Goal: Task Accomplishment & Management: Complete application form

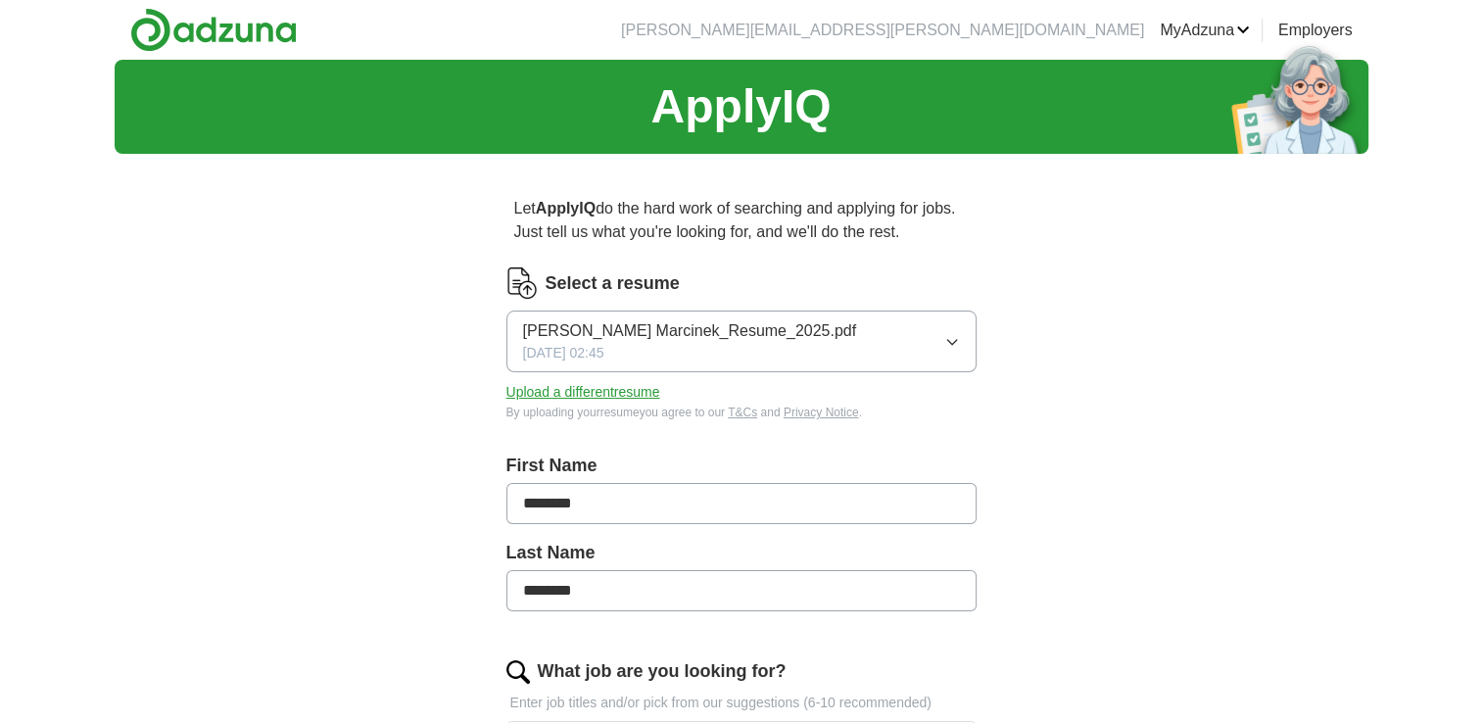
click at [1116, 424] on div "ApplyIQ Let ApplyIQ do the hard work of searching and applying for jobs. Just t…" at bounding box center [742, 706] width 1254 height 1293
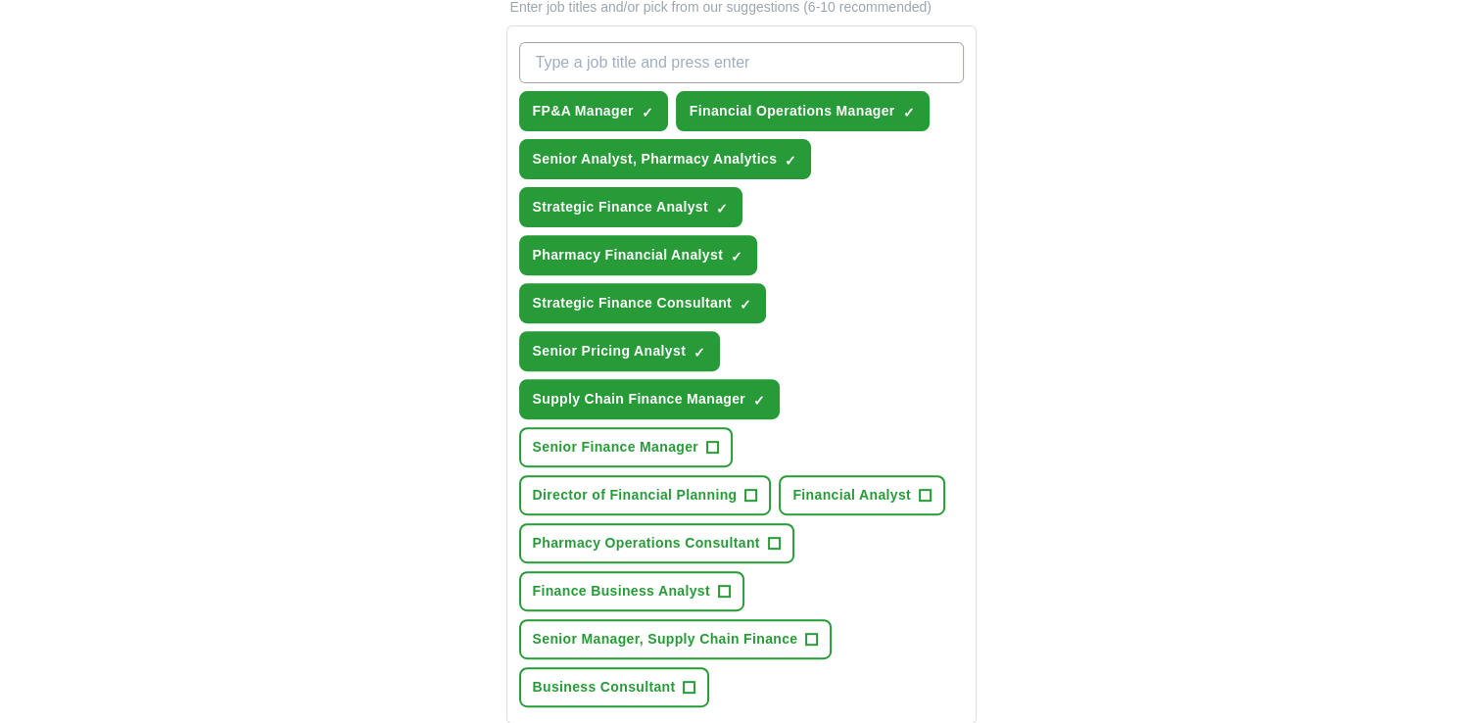
scroll to position [705, 0]
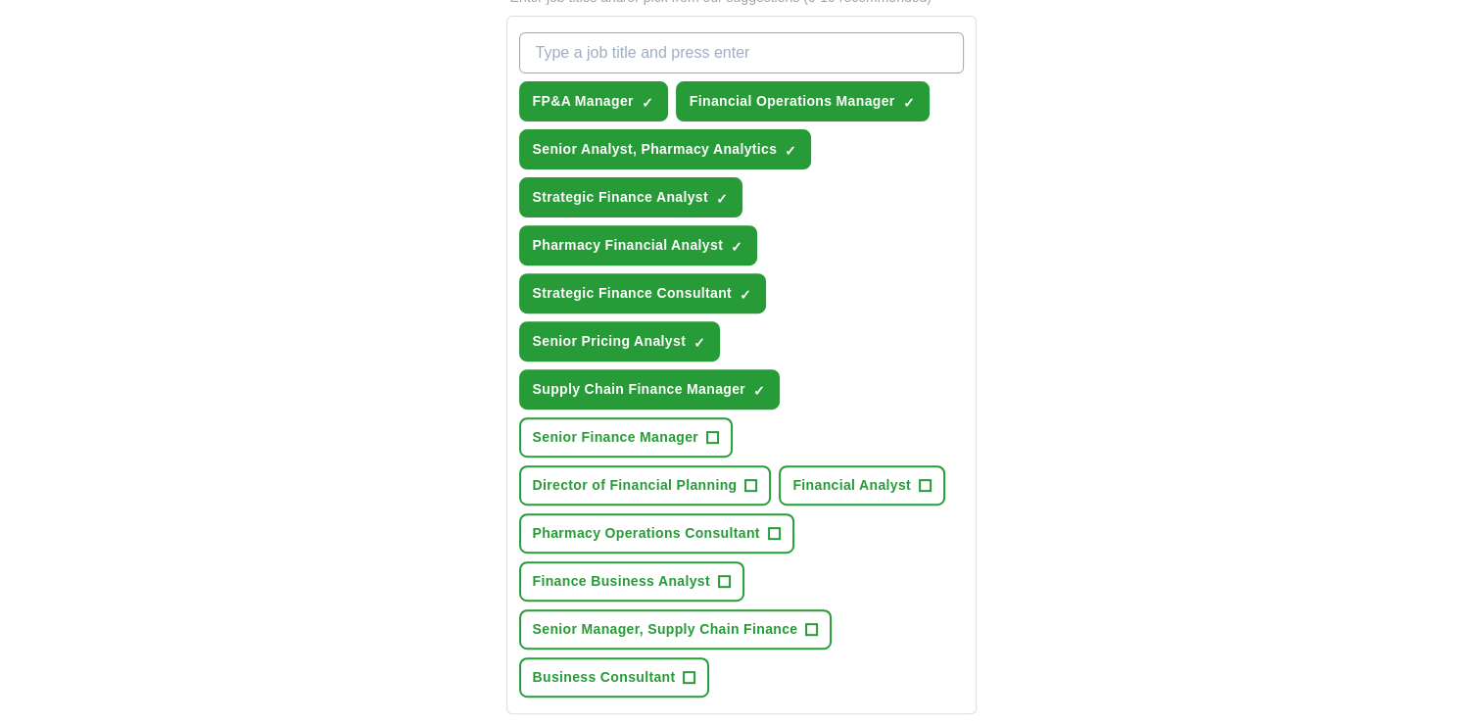
click at [746, 61] on input "What job are you looking for?" at bounding box center [741, 52] width 445 height 41
type input "pharmacy consultant"
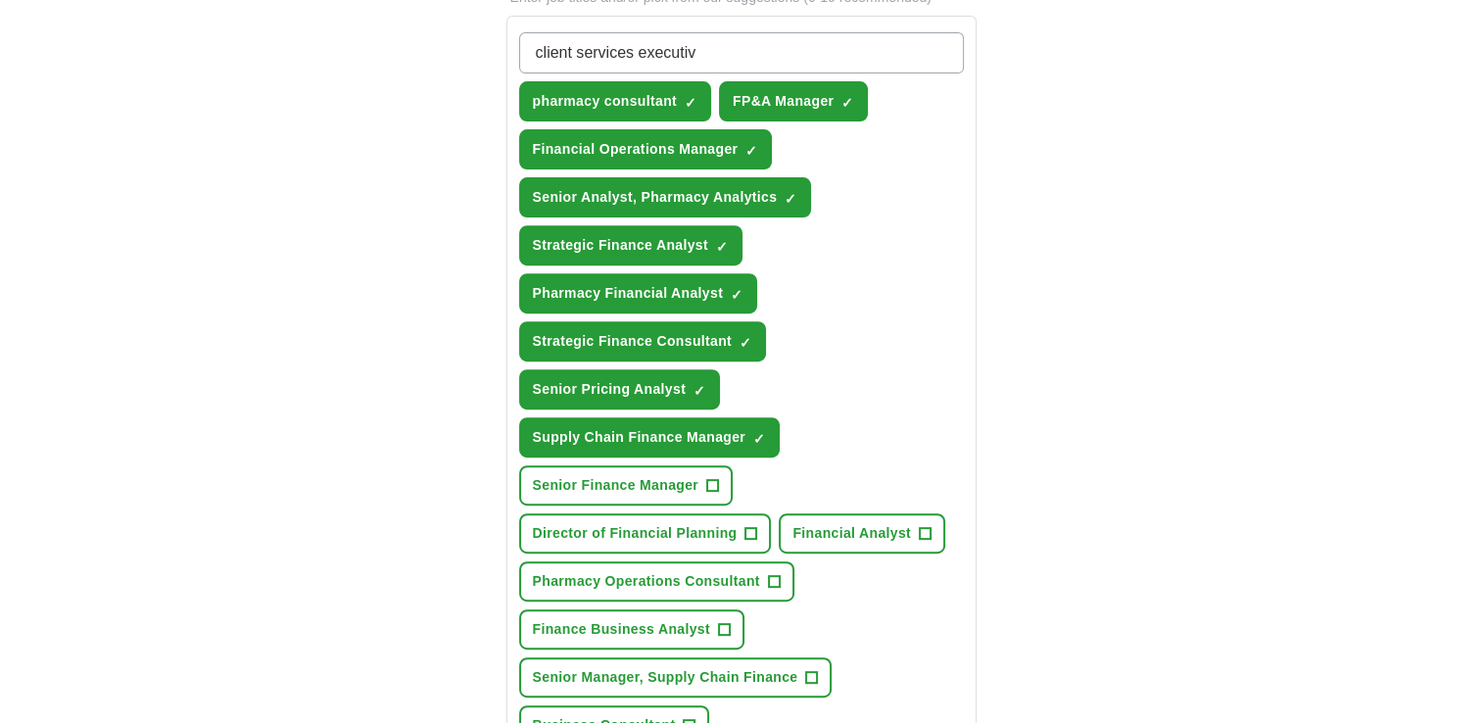
type input "client services executive"
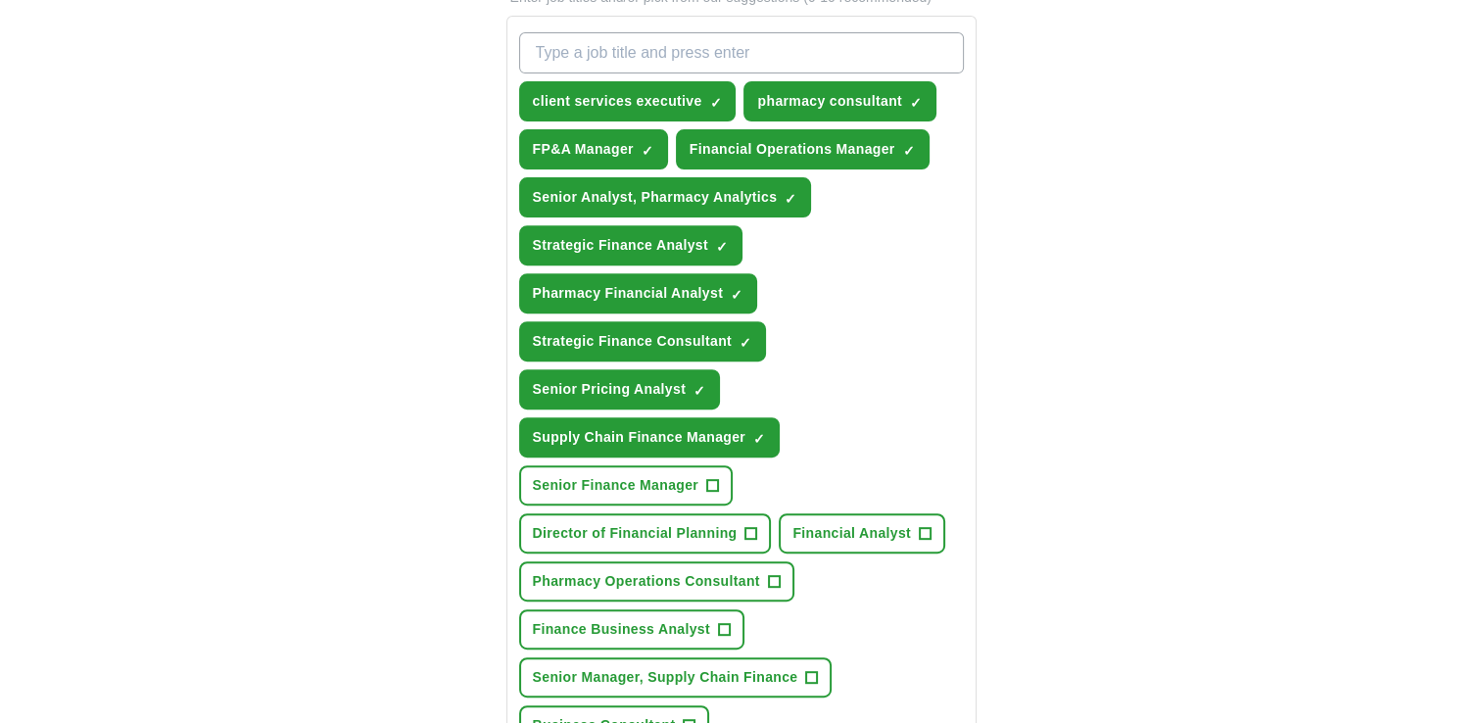
click at [1031, 146] on div "Let ApplyIQ do the hard work of searching and applying for jobs. Just tell us w…" at bounding box center [741, 352] width 627 height 1777
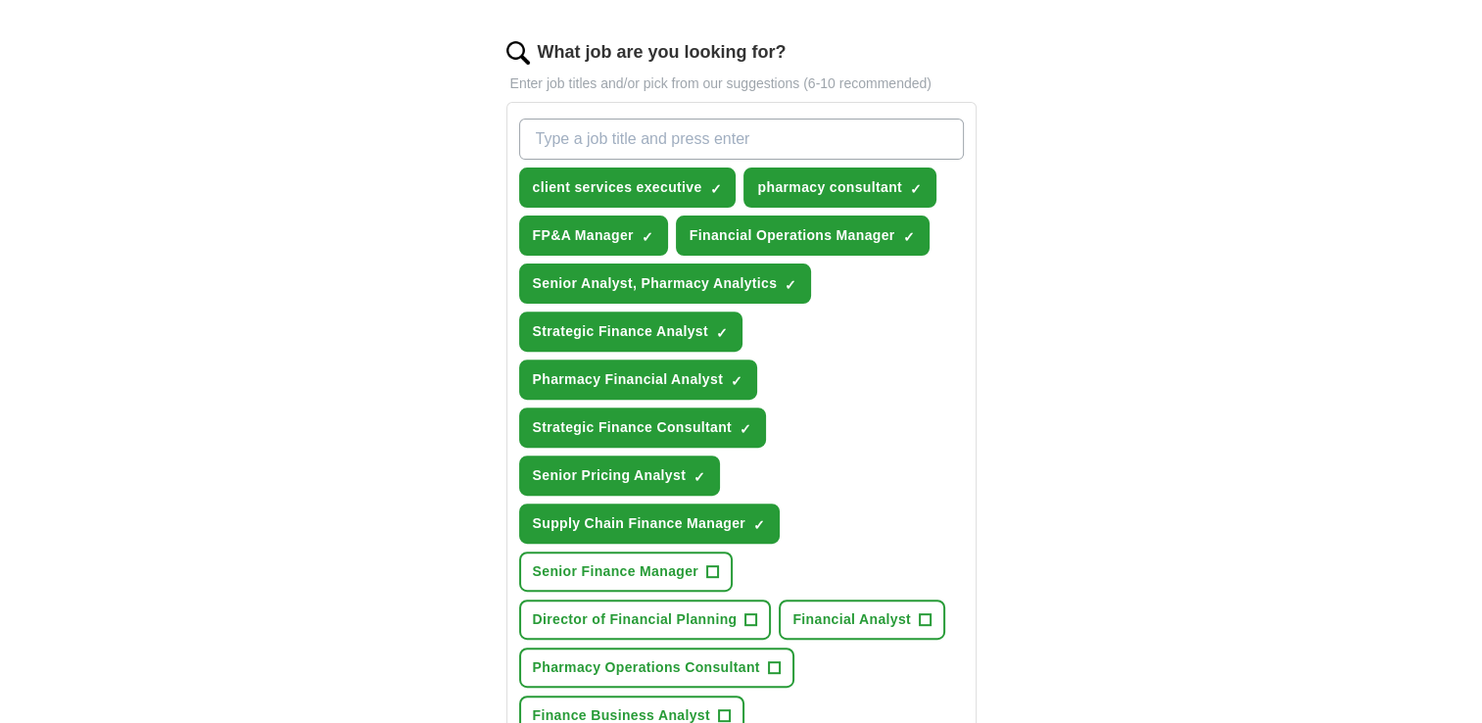
scroll to position [510, 0]
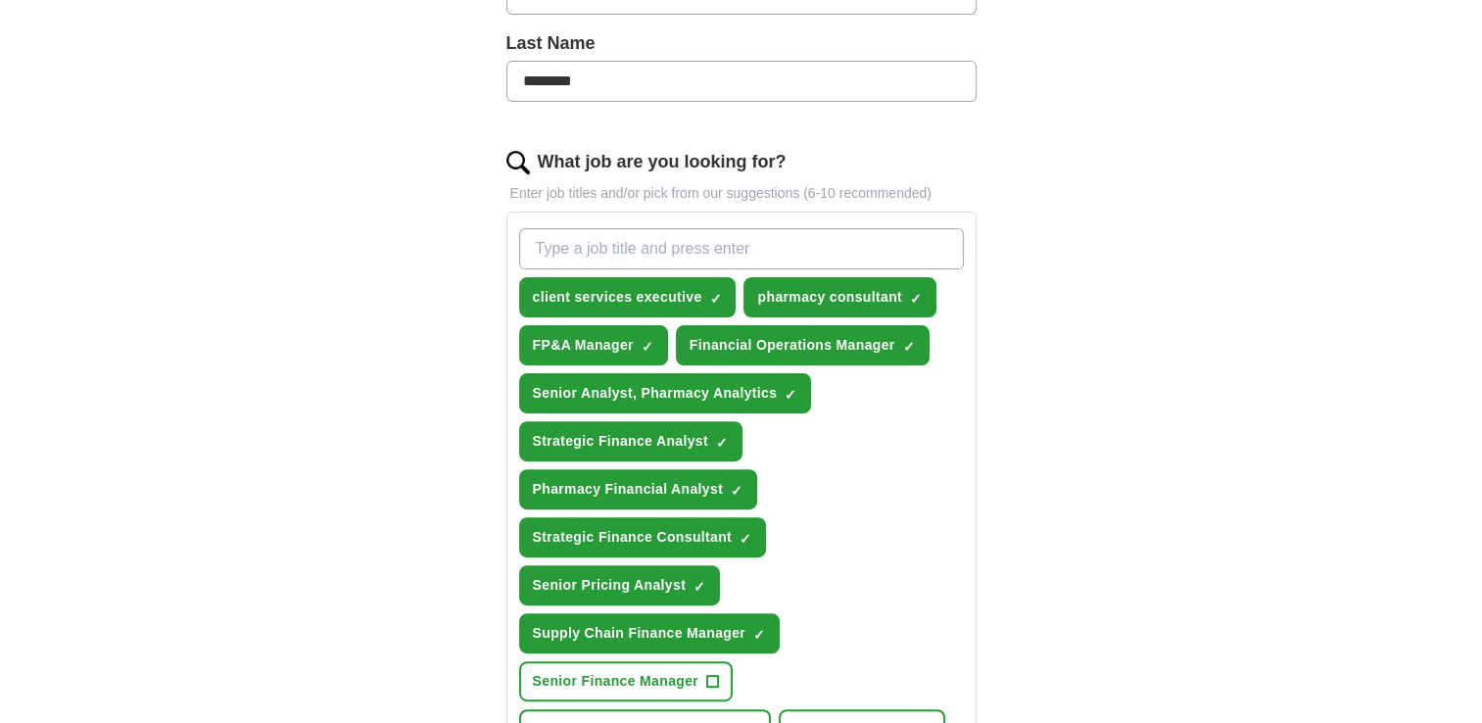
click at [513, 163] on img at bounding box center [519, 163] width 24 height 24
click at [580, 179] on div "What job are you looking for? Enter job titles and/or pick from our suggestions…" at bounding box center [742, 561] width 470 height 825
click at [580, 168] on label "What job are you looking for?" at bounding box center [662, 162] width 249 height 26
click at [580, 228] on input "What job are you looking for?" at bounding box center [741, 248] width 445 height 41
click at [0, 0] on span "×" at bounding box center [0, 0] width 0 height 0
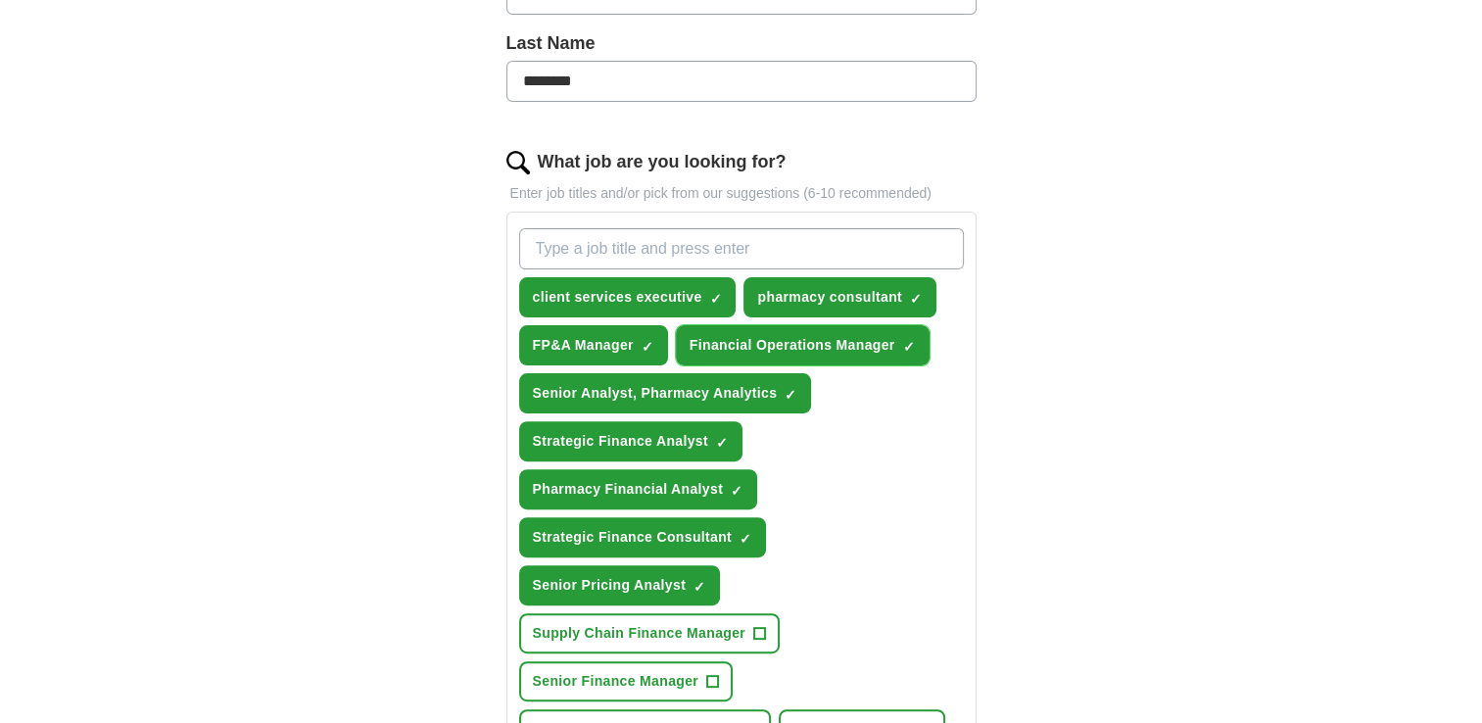
click at [0, 0] on span "×" at bounding box center [0, 0] width 0 height 0
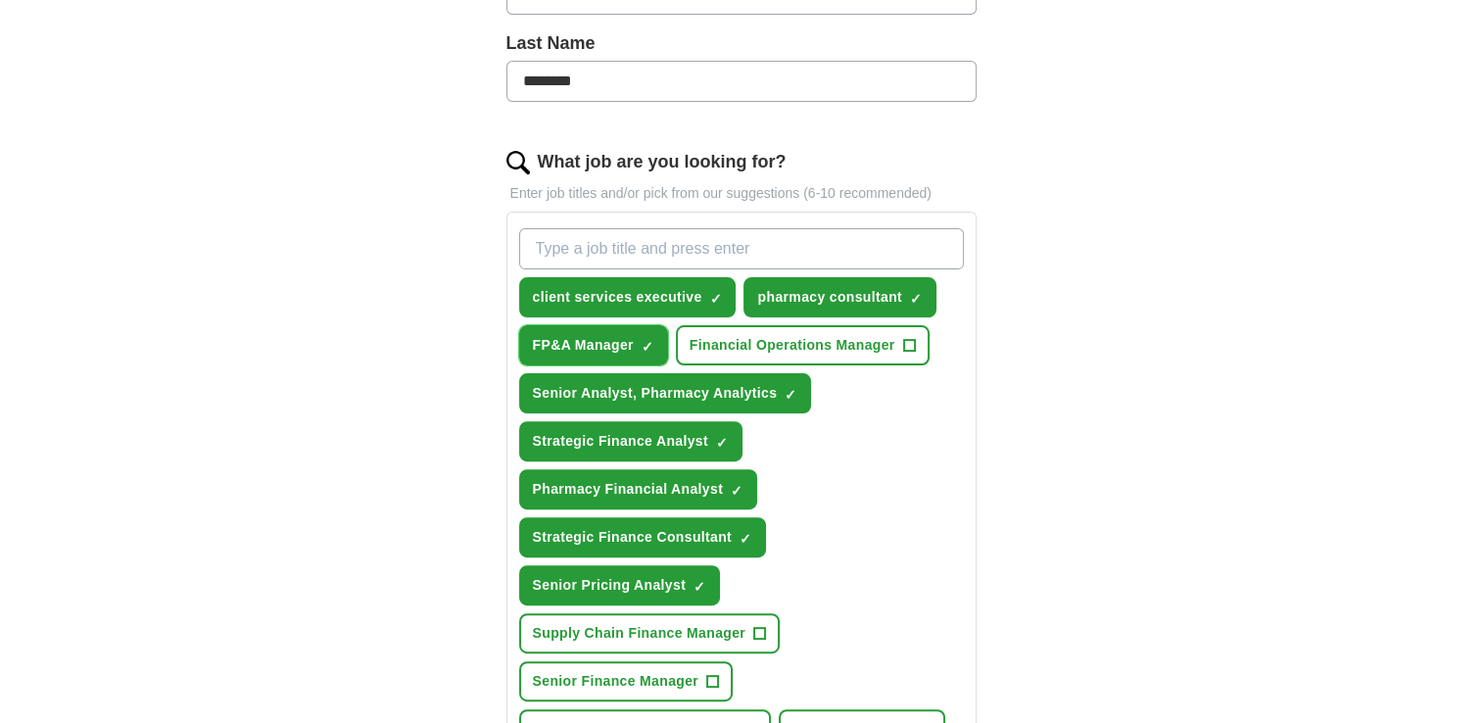
click at [0, 0] on span "×" at bounding box center [0, 0] width 0 height 0
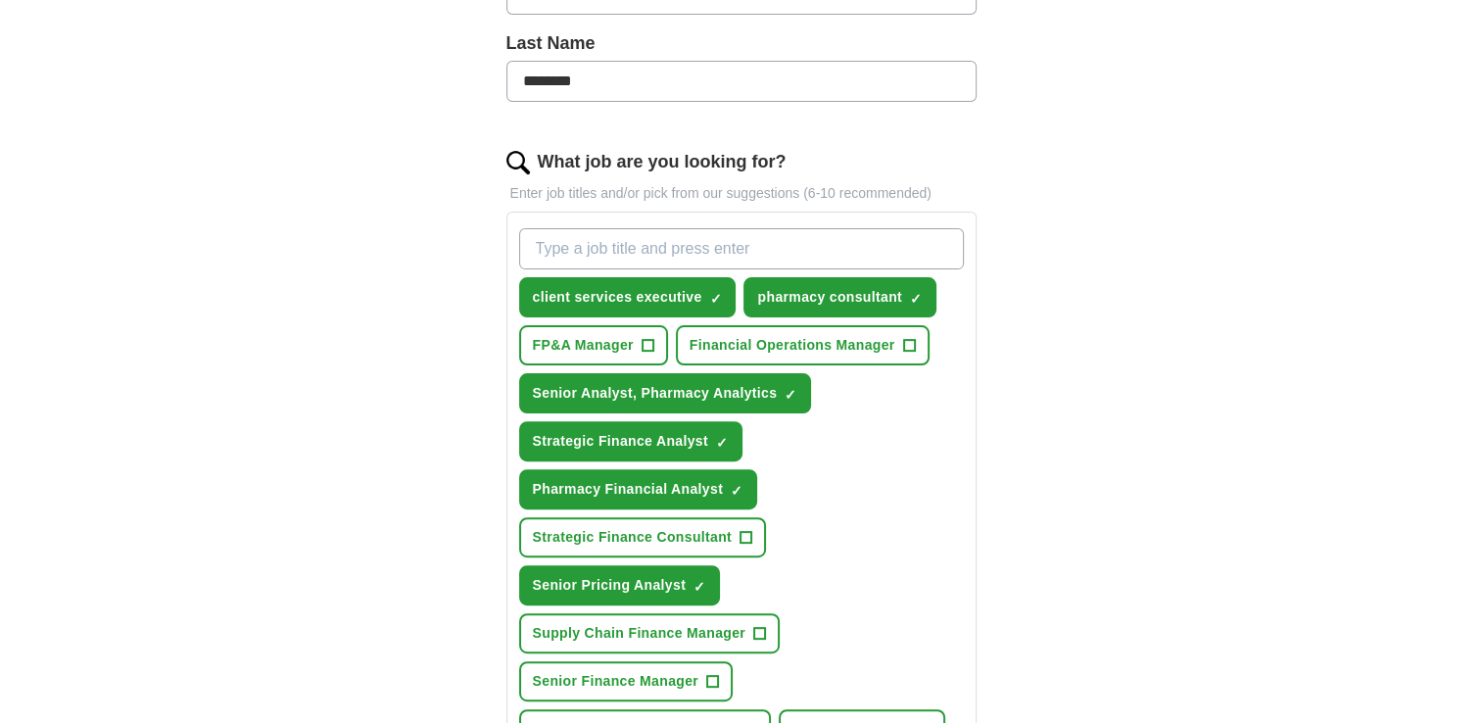
click at [800, 552] on div "client services executive ✓ × pharmacy consultant ✓ × FP&A Manager + Financial …" at bounding box center [741, 584] width 453 height 729
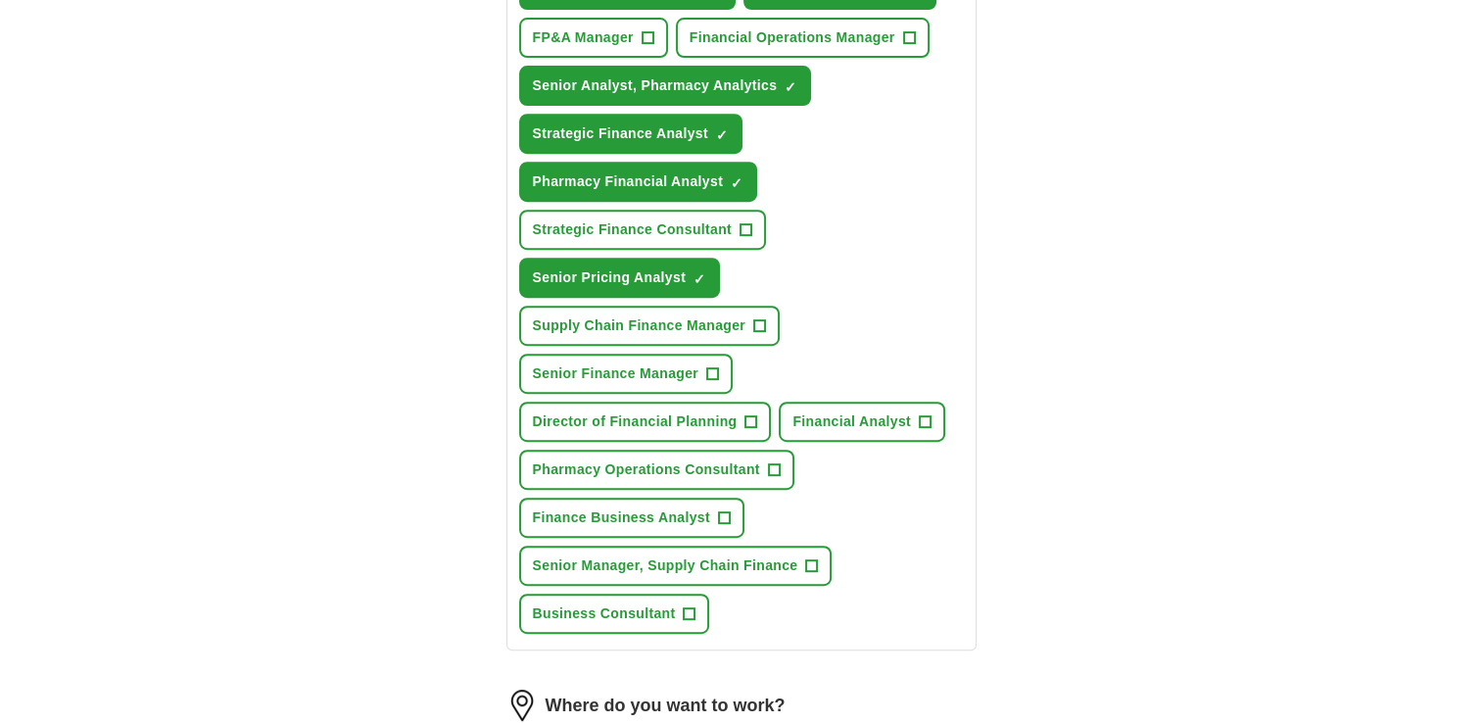
scroll to position [823, 0]
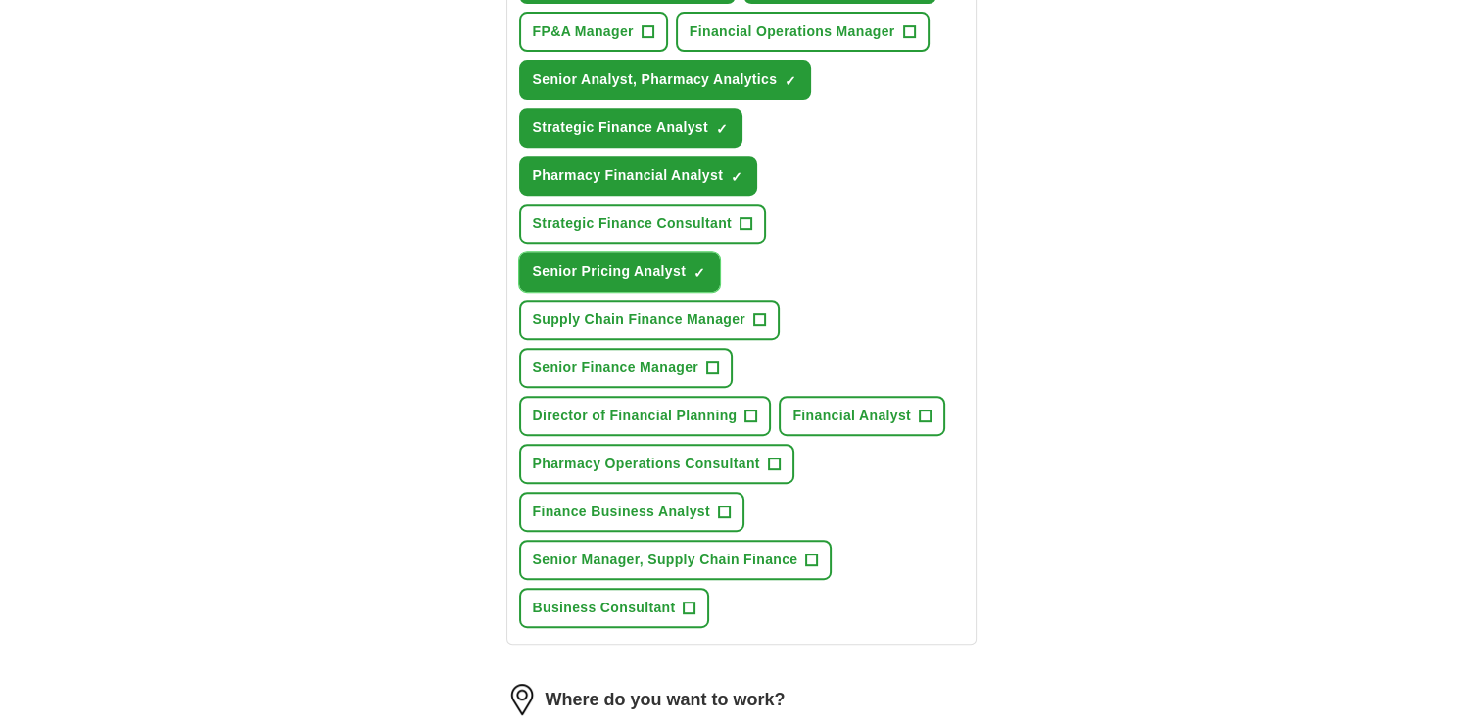
click at [0, 0] on span "×" at bounding box center [0, 0] width 0 height 0
click at [691, 601] on span "+" at bounding box center [690, 609] width 12 height 16
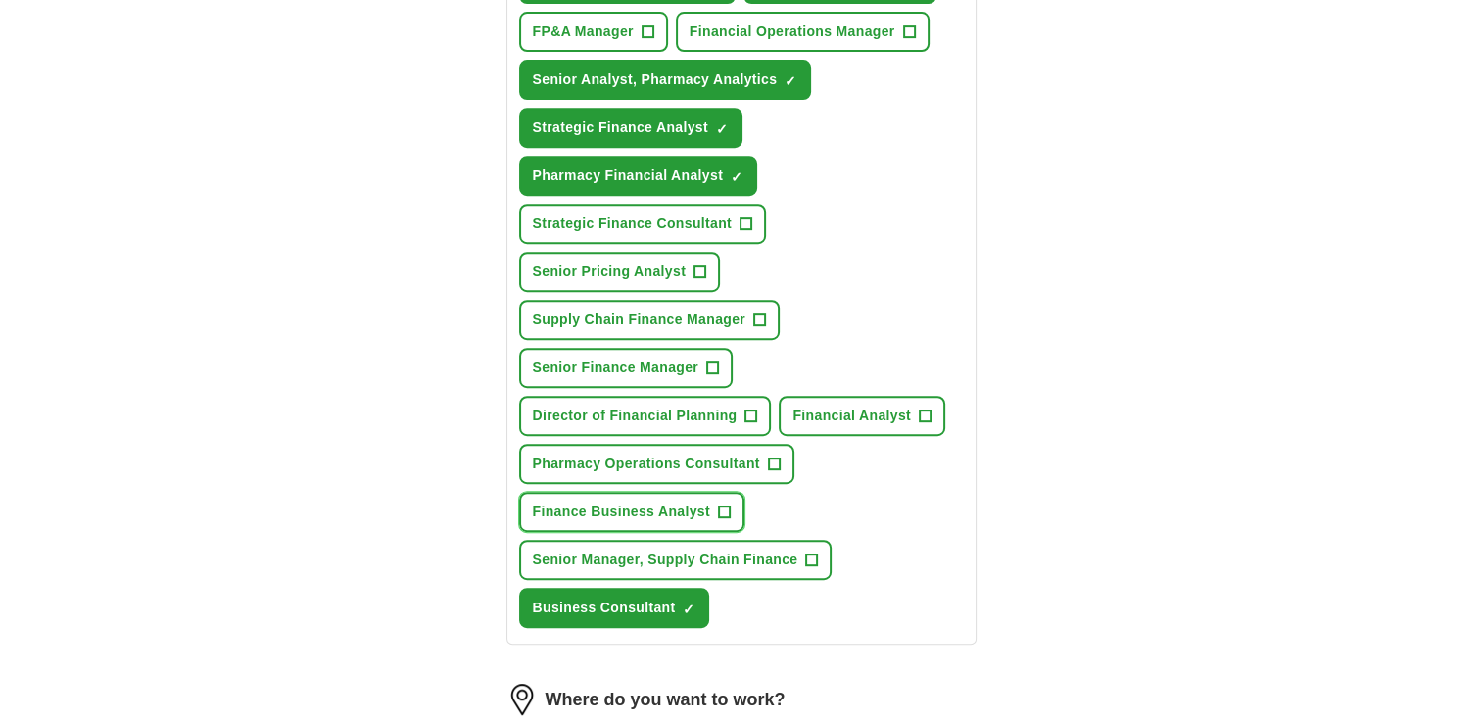
click at [722, 506] on span "+" at bounding box center [724, 513] width 12 height 16
click at [771, 457] on span "+" at bounding box center [774, 465] width 12 height 16
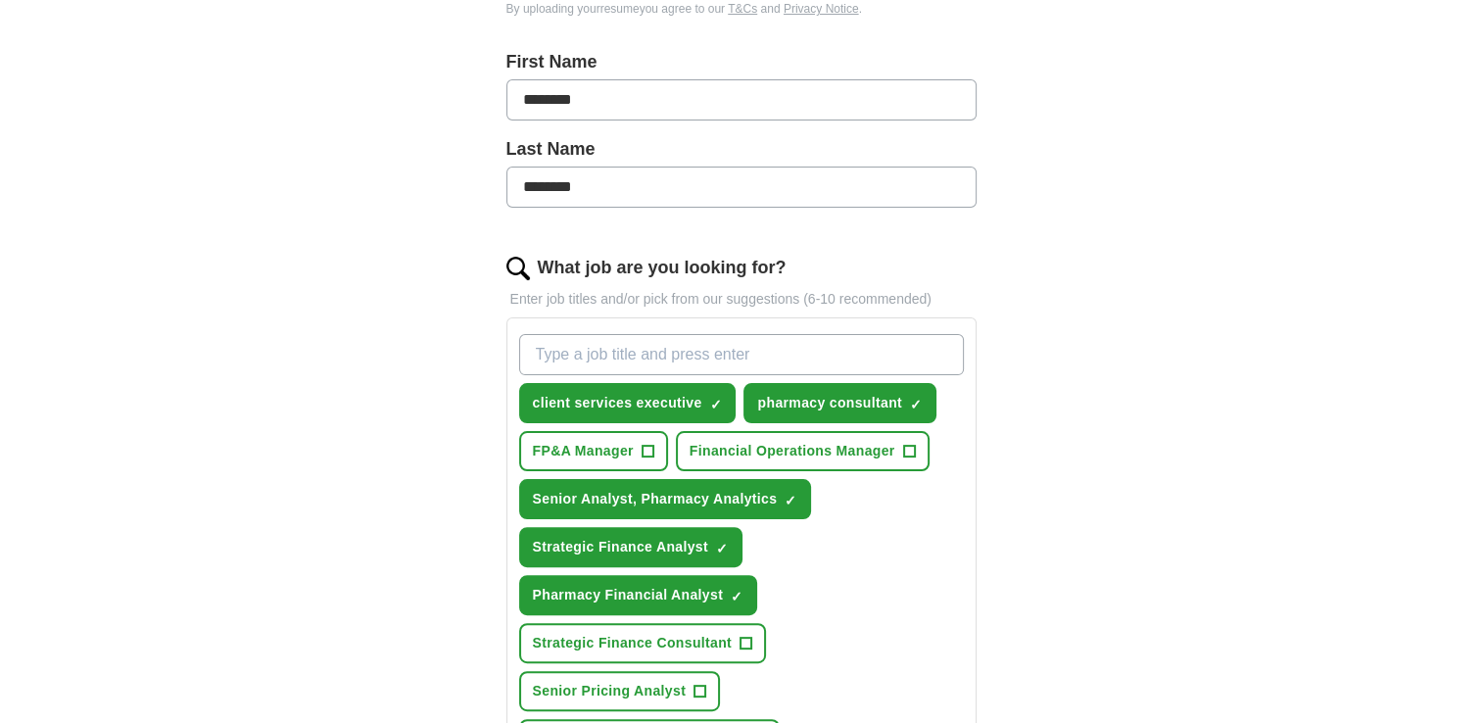
scroll to position [353, 0]
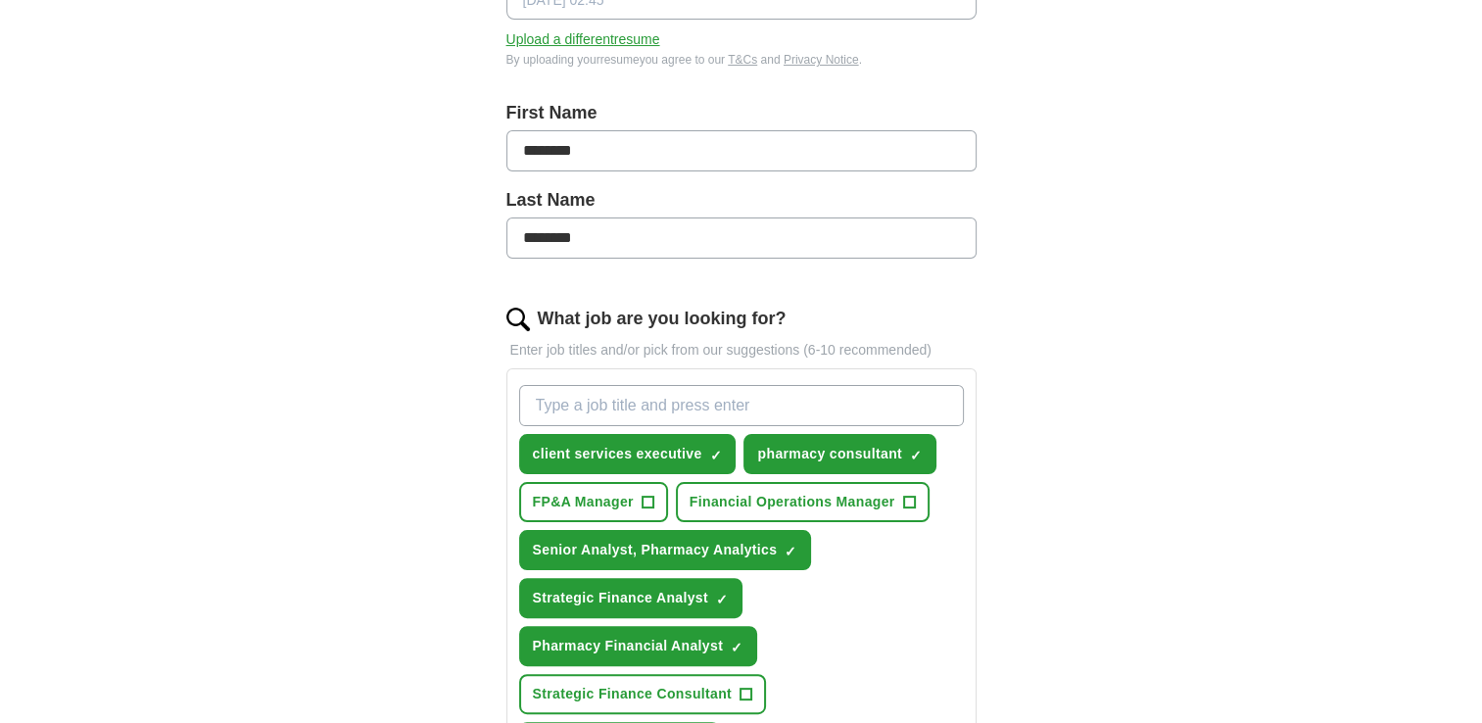
click at [661, 399] on input "What job are you looking for?" at bounding box center [741, 405] width 445 height 41
type input "pharmacy benefit manager/health & group benefits senior consultant"
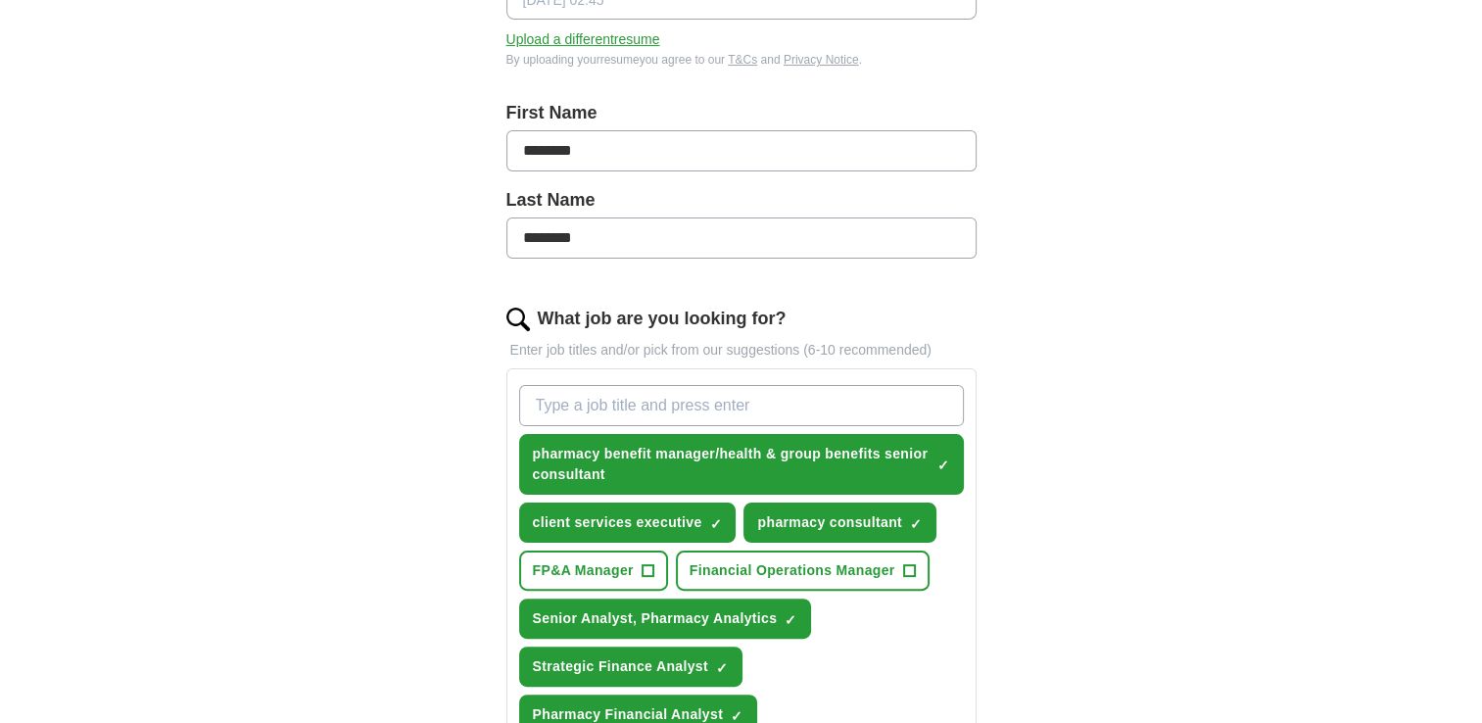
scroll to position [0, 0]
click at [1261, 372] on div "ApplyIQ Let ApplyIQ do the hard work of searching and applying for jobs. Just t…" at bounding box center [742, 685] width 1254 height 1956
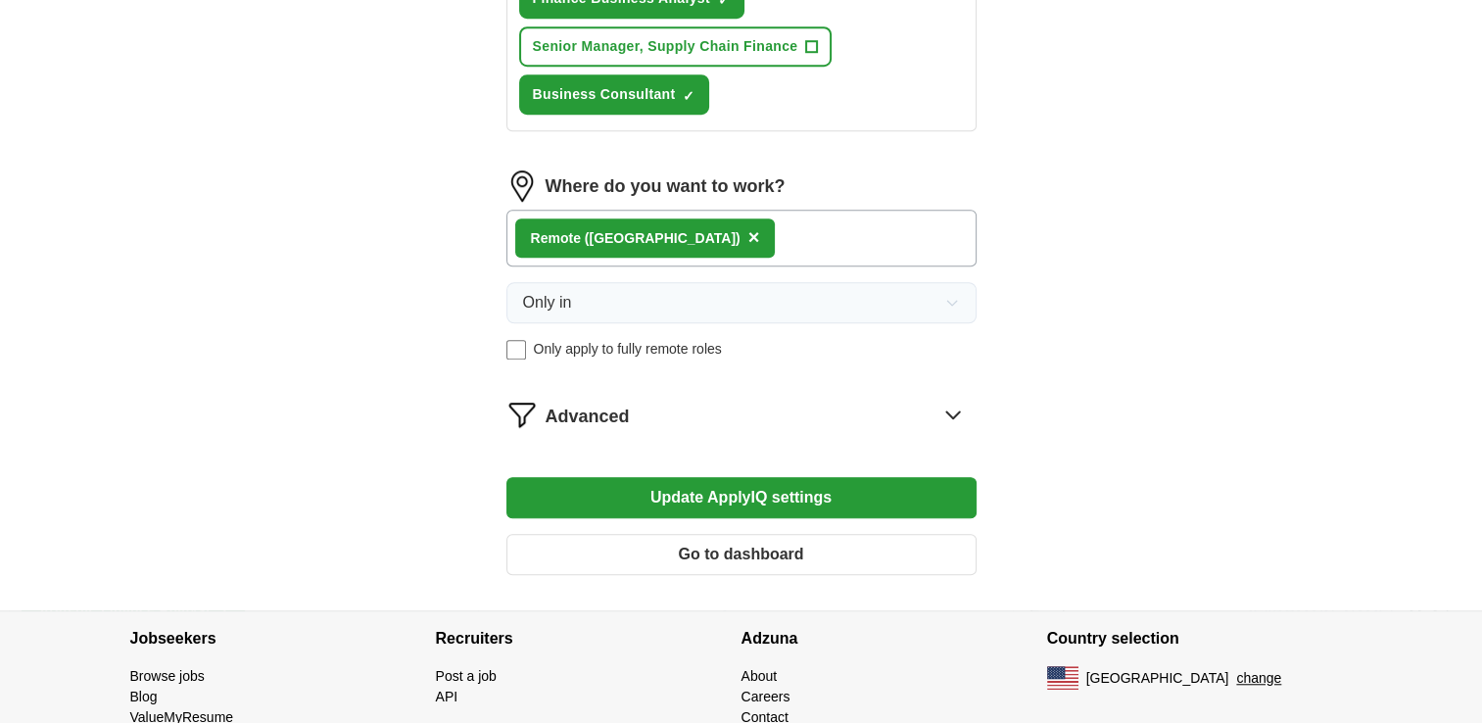
scroll to position [1411, 0]
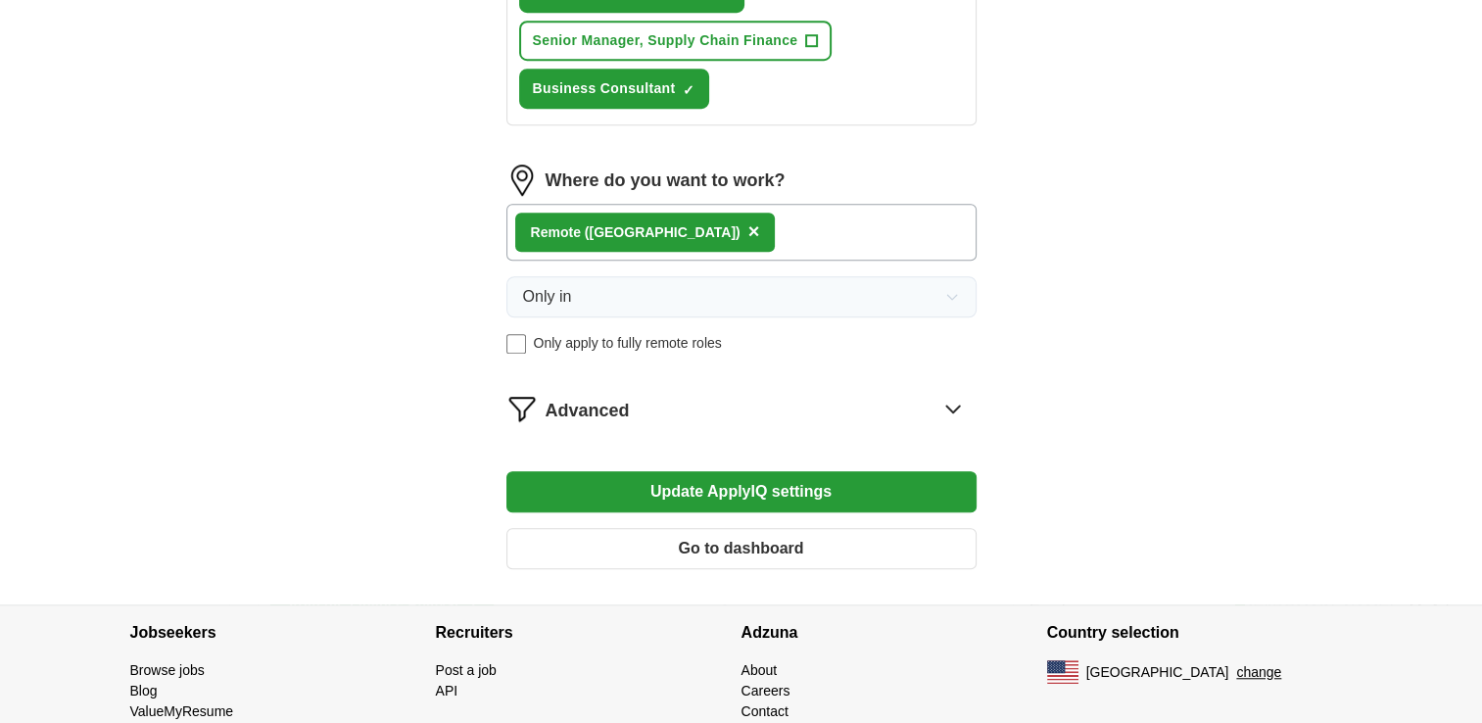
click at [805, 479] on button "Update ApplyIQ settings" at bounding box center [742, 491] width 470 height 41
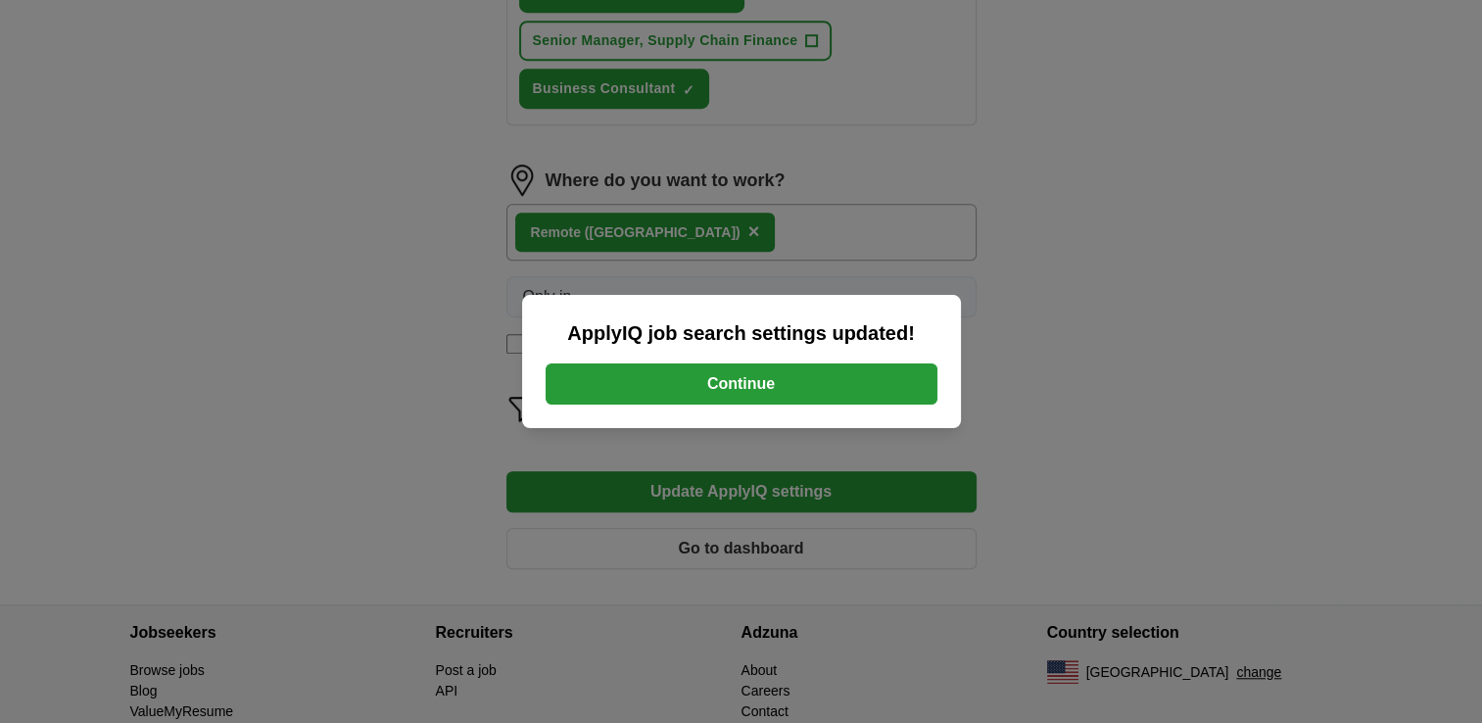
click at [813, 380] on button "Continue" at bounding box center [742, 384] width 392 height 41
